Goal: Task Accomplishment & Management: Use online tool/utility

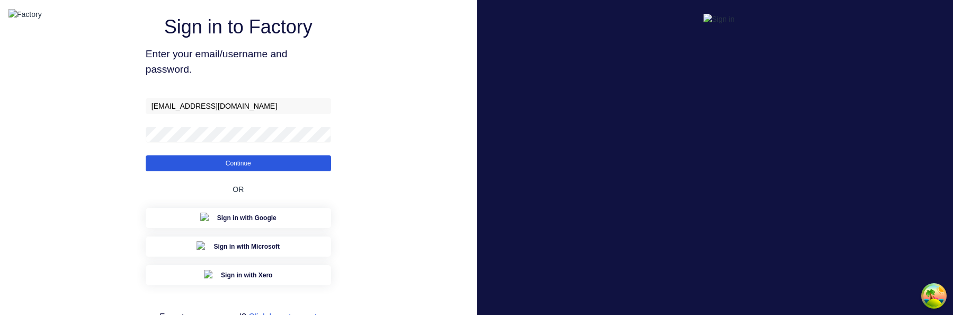
click at [228, 171] on button "Continue" at bounding box center [238, 163] width 185 height 16
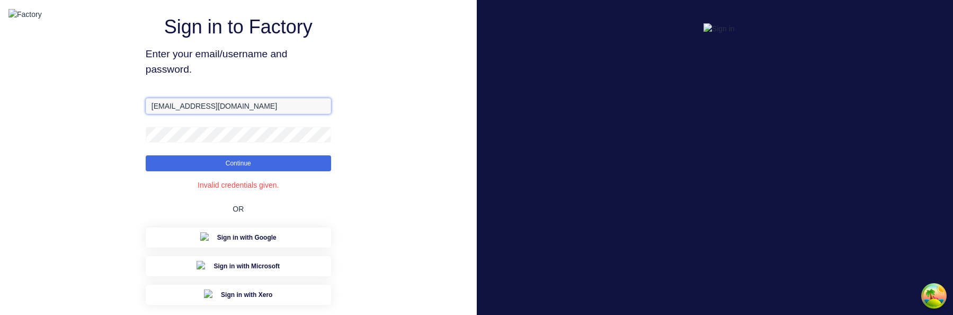
click at [178, 114] on input "[EMAIL_ADDRESS][DOMAIN_NAME]" at bounding box center [238, 106] width 185 height 16
click at [173, 114] on input "[EMAIL_ADDRESS][DOMAIN_NAME]" at bounding box center [238, 106] width 185 height 16
type input "[EMAIL_ADDRESS][DOMAIN_NAME]"
click at [196, 141] on form "[EMAIL_ADDRESS][DOMAIN_NAME] Continue" at bounding box center [238, 134] width 185 height 73
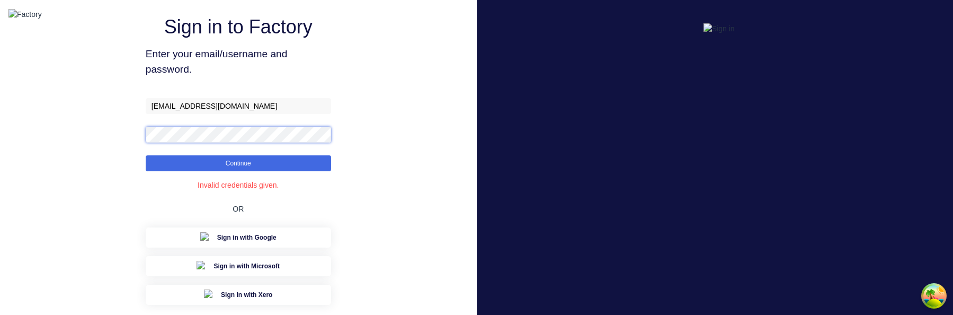
click at [146, 155] on button "Continue" at bounding box center [238, 163] width 185 height 16
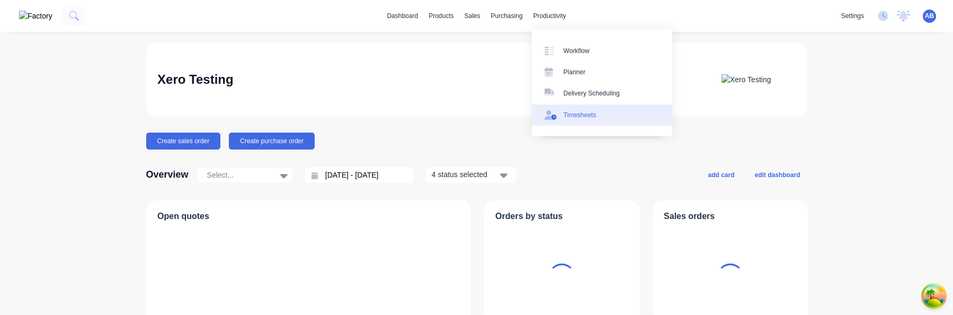
click at [587, 115] on div "Timesheets" at bounding box center [580, 115] width 33 height 10
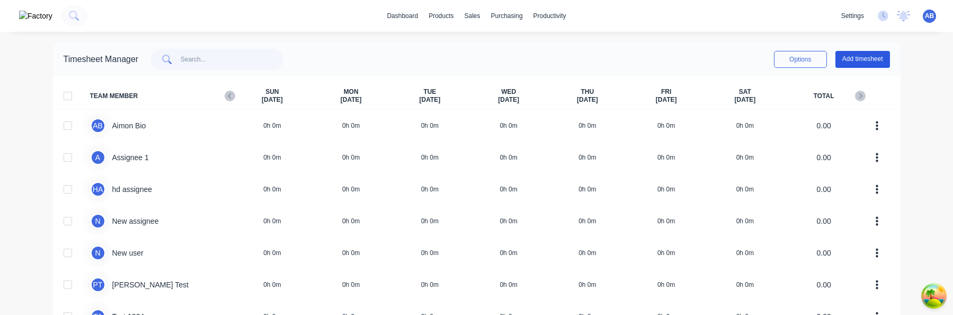
click at [872, 65] on button "Add timesheet" at bounding box center [863, 59] width 55 height 17
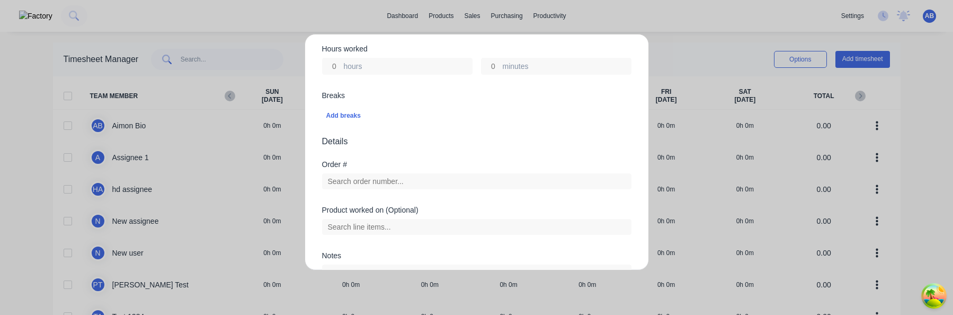
scroll to position [383, 0]
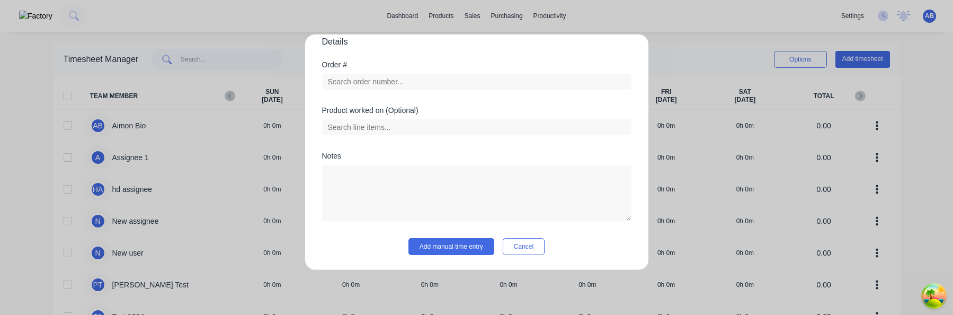
click at [530, 255] on div "Add timesheet Work Attendance Team member Select... When Date Start time Finish…" at bounding box center [477, 152] width 344 height 236
click at [532, 247] on button "Cancel" at bounding box center [524, 246] width 42 height 17
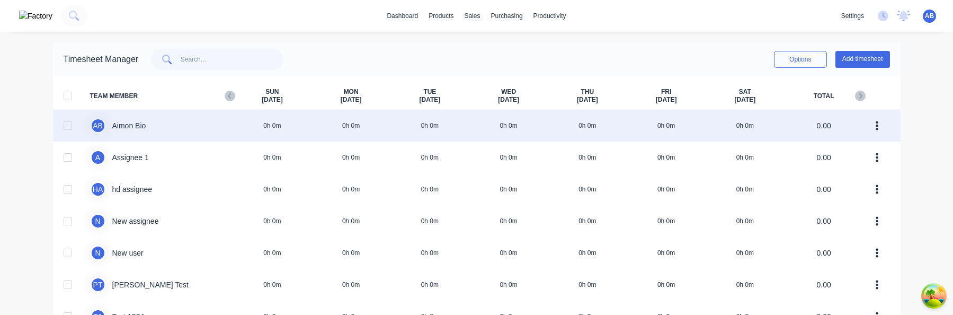
click at [765, 121] on div "A B Aimon Bio 0h 0m 0h 0m 0h 0m 0h 0m 0h 0m 0h 0m 0h 0m 0.00" at bounding box center [477, 126] width 848 height 32
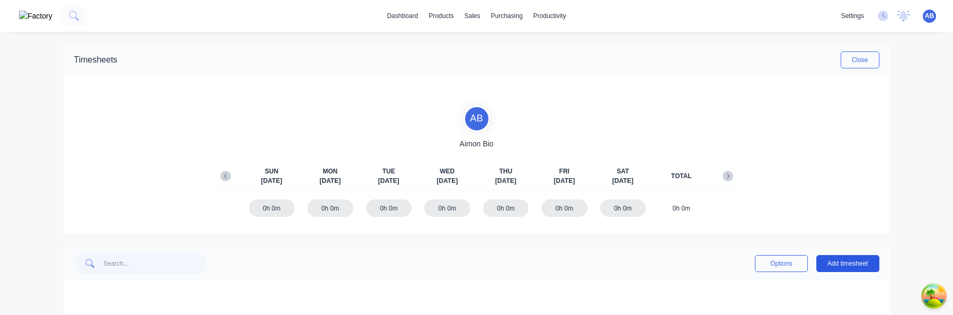
click at [852, 268] on button "Add timesheet" at bounding box center [848, 263] width 63 height 17
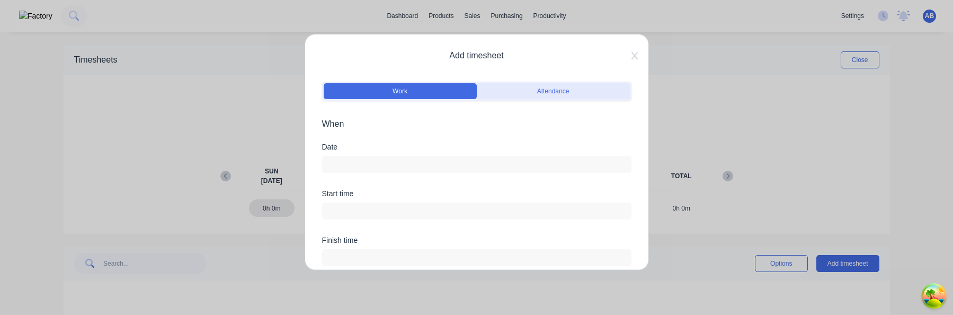
click at [536, 86] on button "Attendance" at bounding box center [553, 91] width 153 height 16
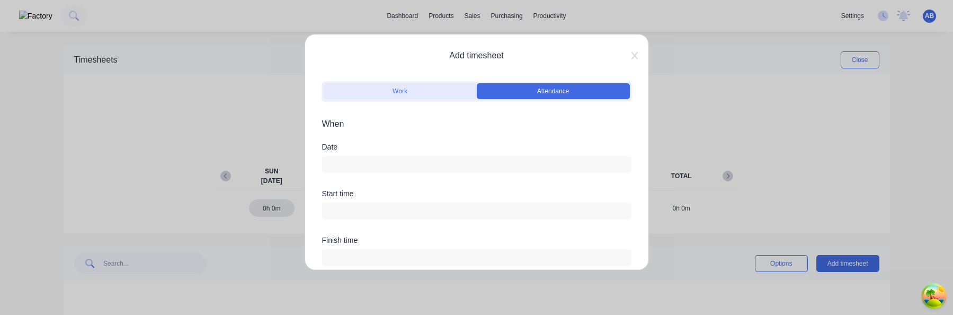
click at [425, 96] on button "Work" at bounding box center [400, 91] width 153 height 16
